Goal: Register for event/course

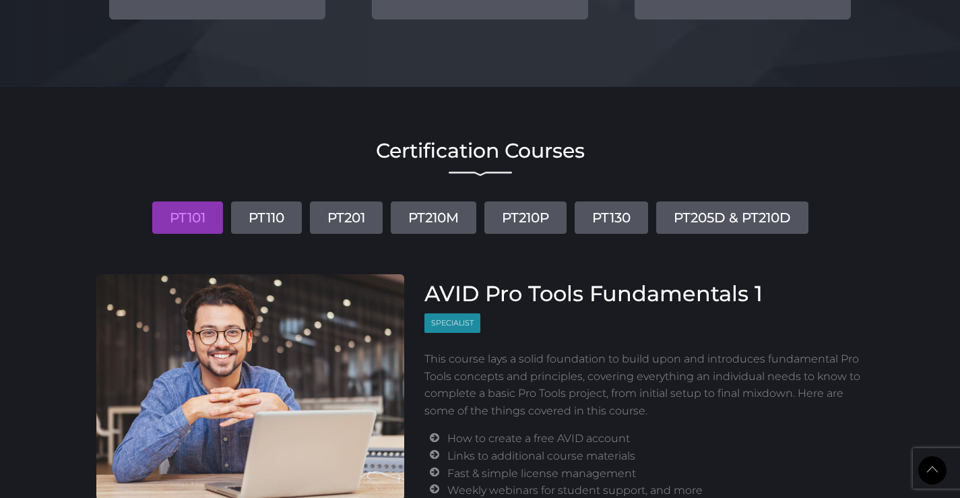
scroll to position [1617, 0]
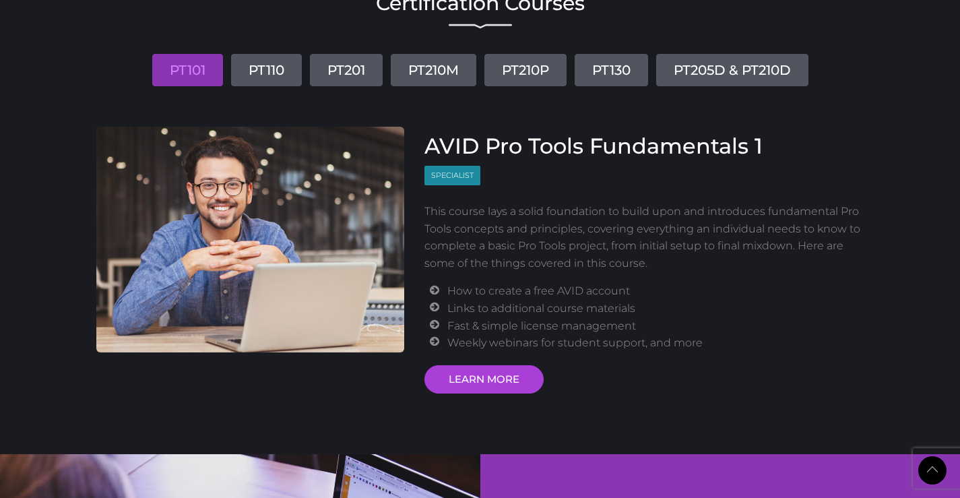
click at [220, 65] on li "PT101" at bounding box center [188, 65] width 76 height 42
click at [257, 74] on link "PT110" at bounding box center [266, 70] width 71 height 32
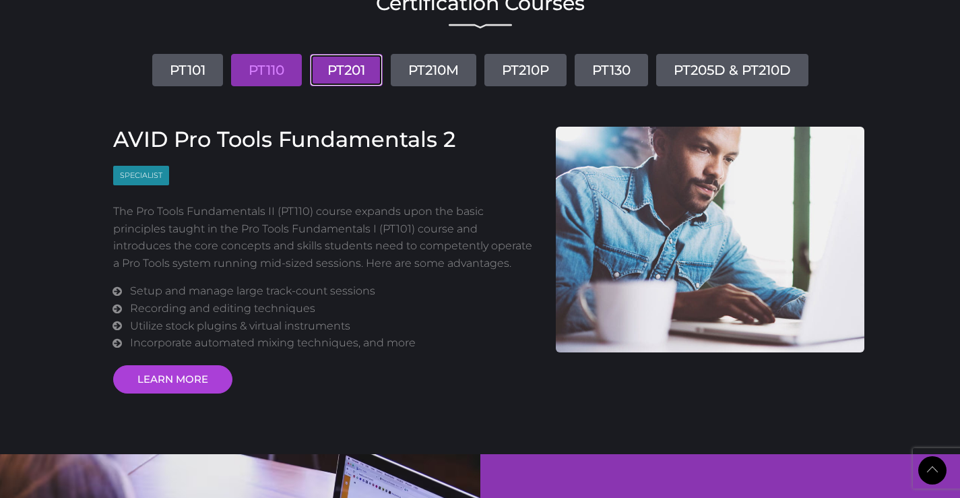
click at [338, 74] on link "PT201" at bounding box center [346, 70] width 73 height 32
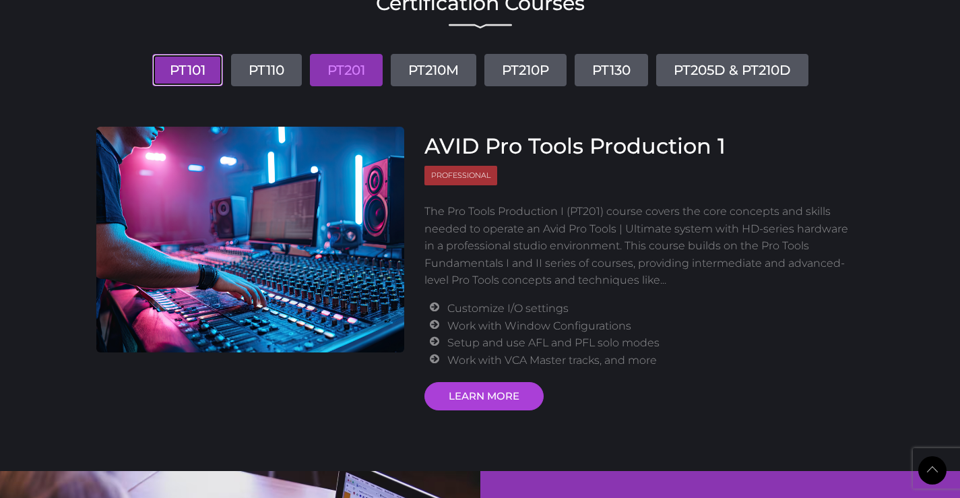
click at [195, 62] on link "PT101" at bounding box center [187, 70] width 71 height 32
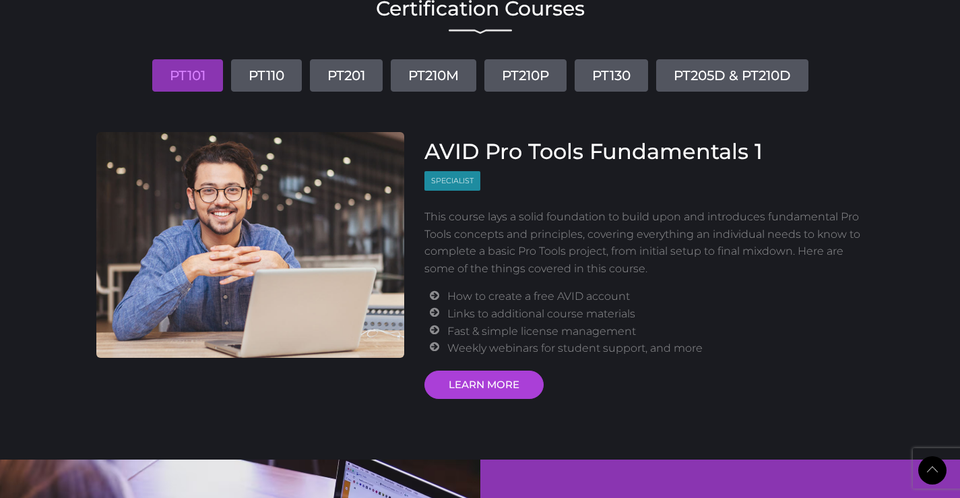
scroll to position [1603, 0]
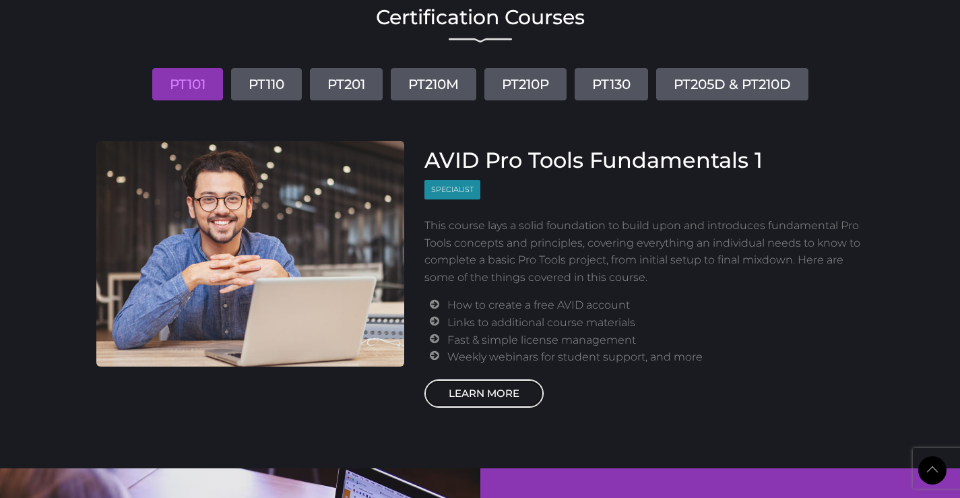
click at [461, 387] on link "LEARN MORE" at bounding box center [483, 393] width 119 height 28
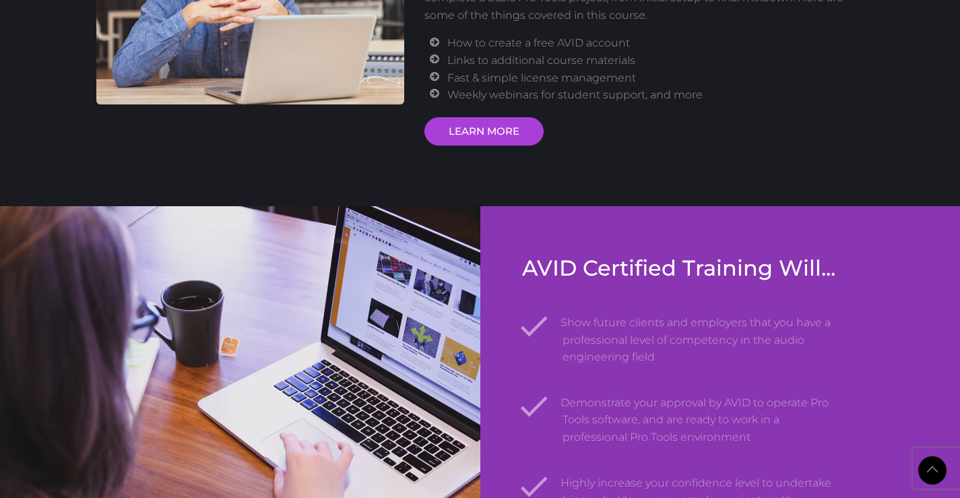
scroll to position [2021, 0]
